Goal: Communication & Community: Answer question/provide support

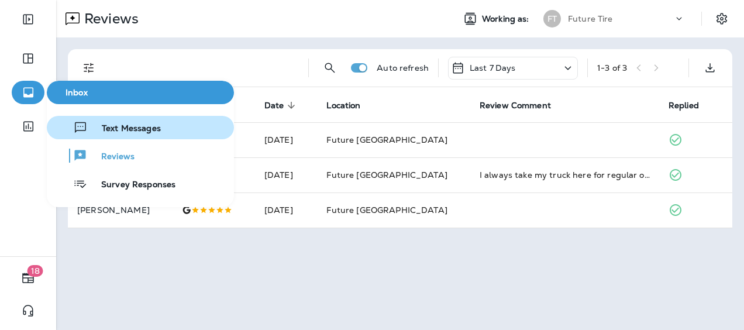
click at [125, 128] on span "Text Messages" at bounding box center [124, 128] width 73 height 11
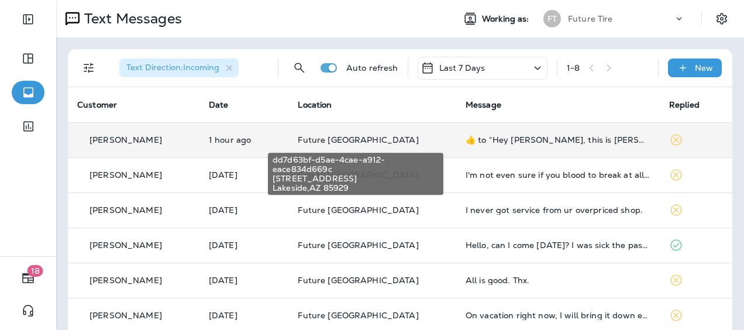
click at [360, 141] on span "Future [GEOGRAPHIC_DATA]" at bounding box center [358, 140] width 120 height 11
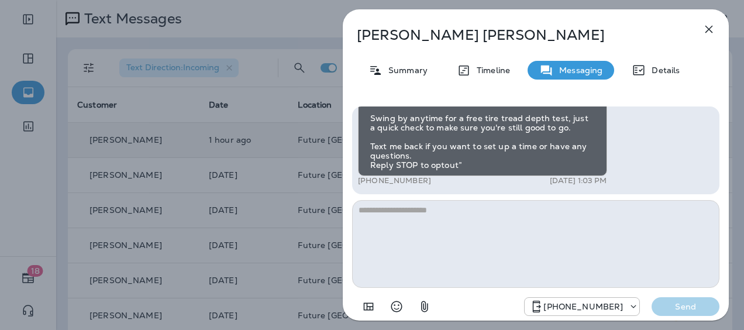
scroll to position [-170, 0]
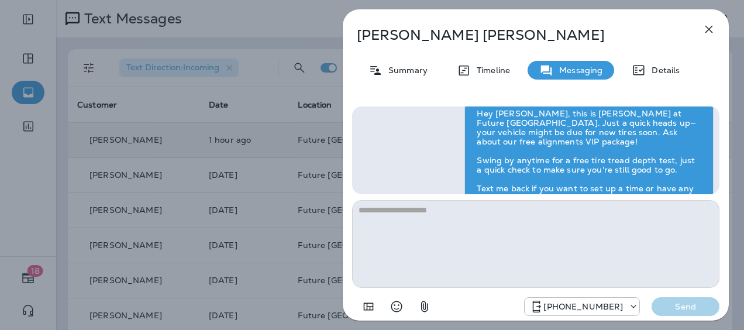
click at [196, 150] on div "[PERSON_NAME] Summary Timeline Messaging Details Hey [PERSON_NAME], this is [PE…" at bounding box center [372, 165] width 744 height 330
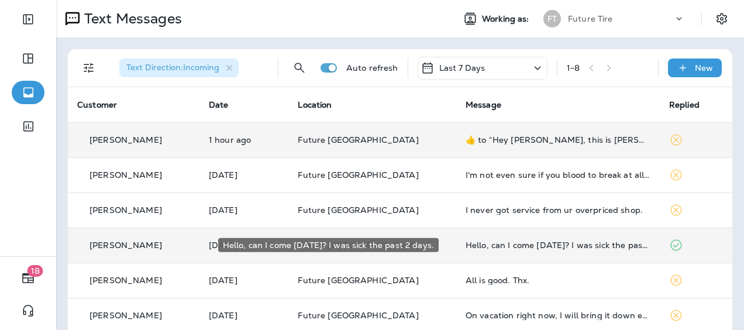
click at [487, 244] on div "Hello, can I come [DATE]? I was sick the past 2 days." at bounding box center [558, 244] width 185 height 9
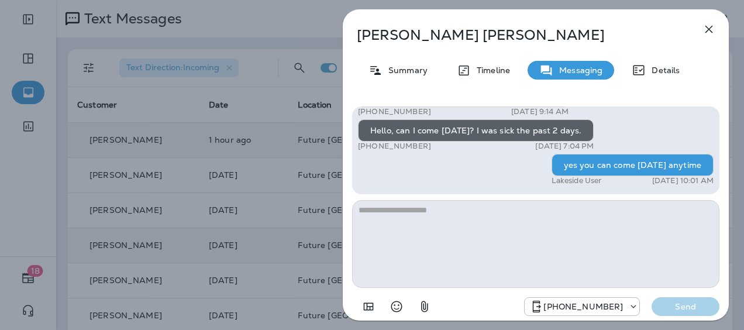
scroll to position [-116, 0]
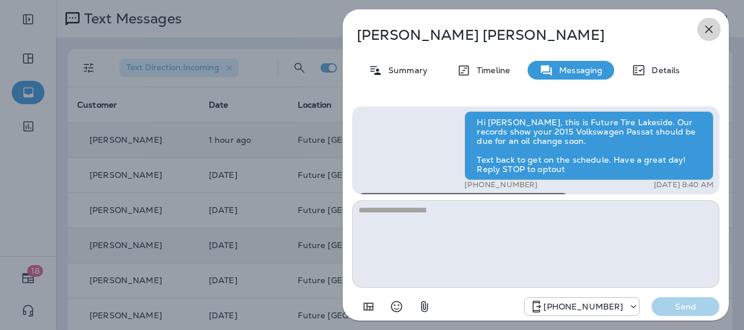
click at [709, 27] on icon "button" at bounding box center [709, 29] width 14 height 14
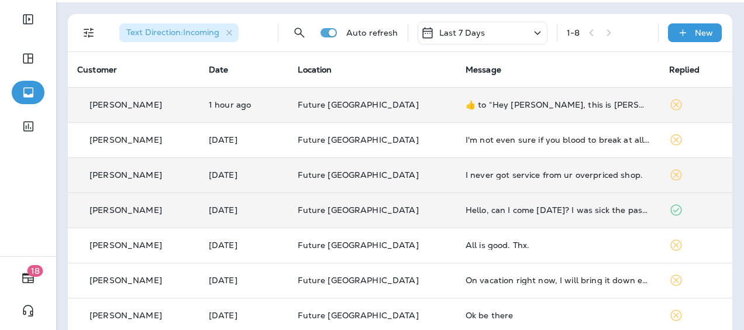
scroll to position [58, 0]
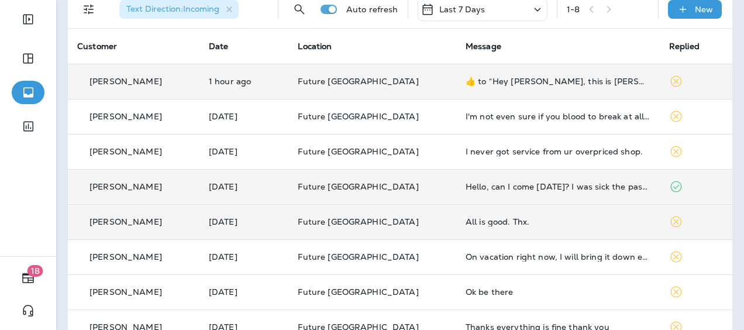
click at [482, 226] on div "All is good. Thx." at bounding box center [558, 221] width 185 height 9
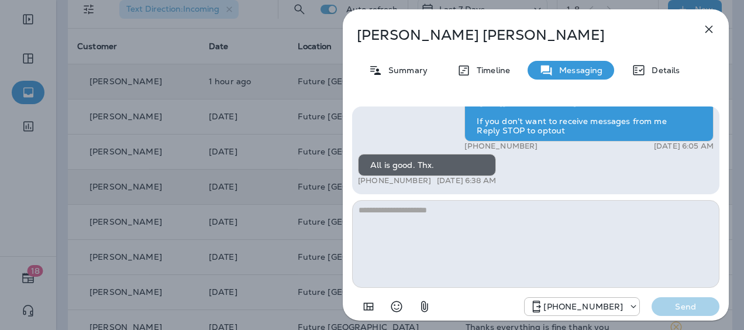
click at [707, 28] on icon "button" at bounding box center [709, 29] width 14 height 14
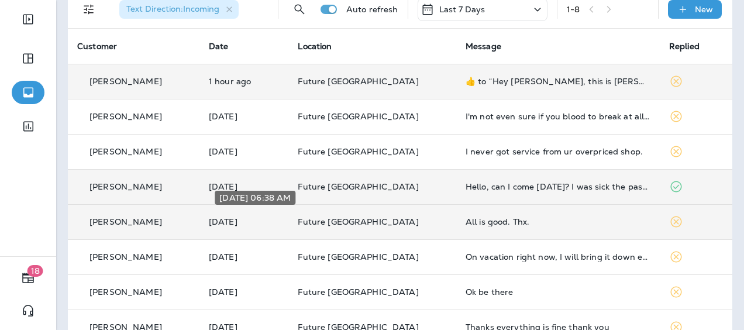
scroll to position [85, 0]
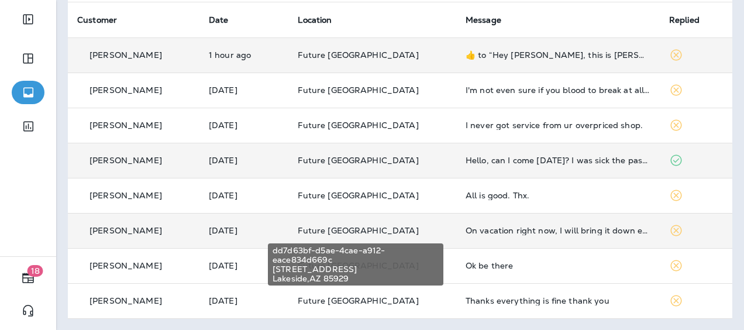
click at [354, 229] on span "Future [GEOGRAPHIC_DATA]" at bounding box center [358, 230] width 120 height 11
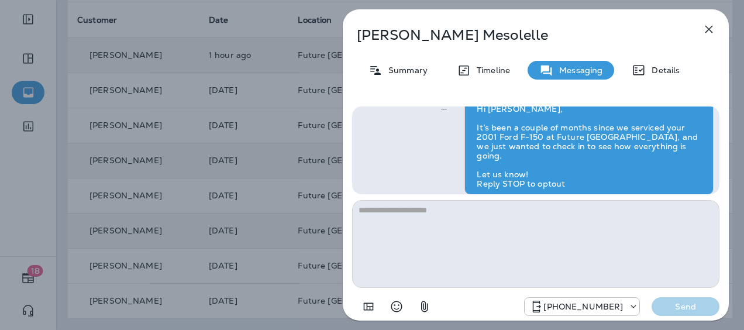
scroll to position [-76, 0]
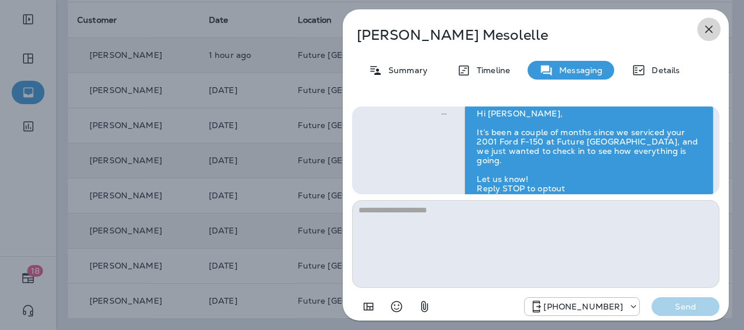
click at [708, 26] on icon "button" at bounding box center [709, 29] width 14 height 14
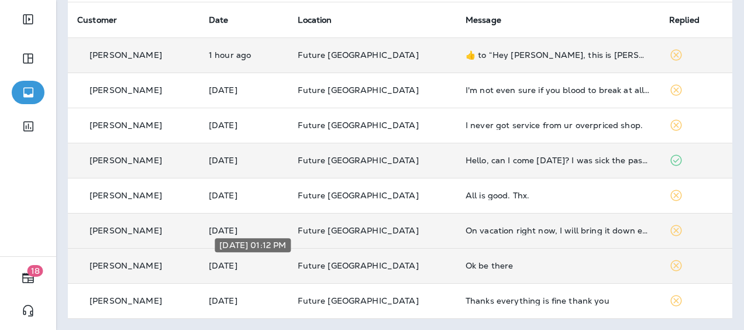
click at [221, 261] on p "[DATE]" at bounding box center [244, 265] width 70 height 9
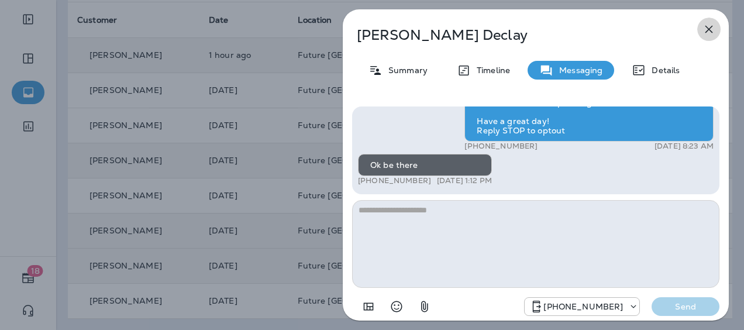
click at [708, 26] on icon "button" at bounding box center [709, 29] width 14 height 14
